Goal: Navigation & Orientation: Go to known website

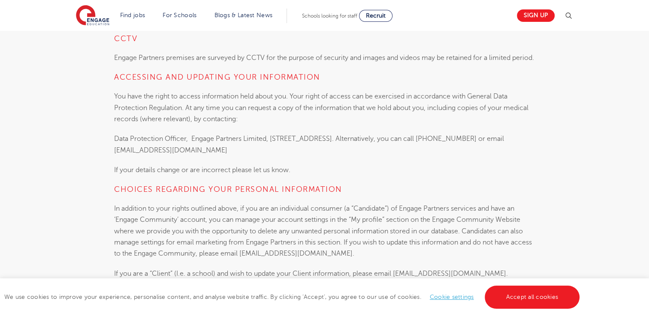
scroll to position [2916, 0]
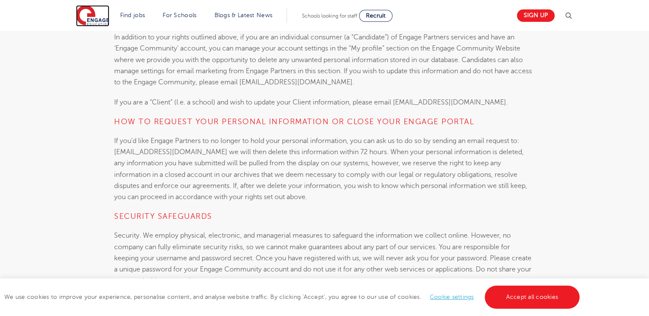
click at [94, 18] on img at bounding box center [92, 15] width 33 height 21
